Goal: Navigation & Orientation: Find specific page/section

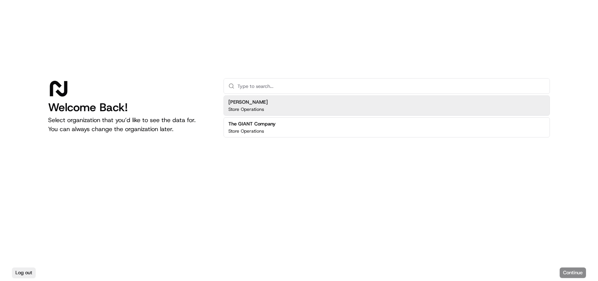
click at [326, 103] on div "[PERSON_NAME] Store Operations" at bounding box center [386, 105] width 326 height 20
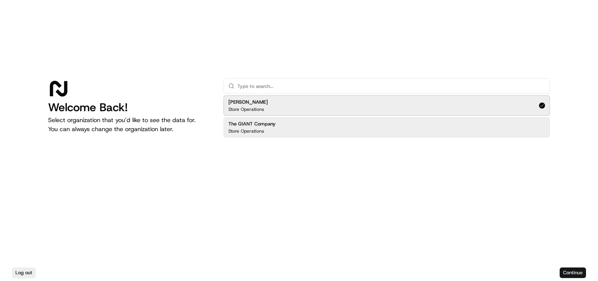
click at [580, 273] on button "Continue" at bounding box center [572, 272] width 26 height 11
